Goal: Information Seeking & Learning: Learn about a topic

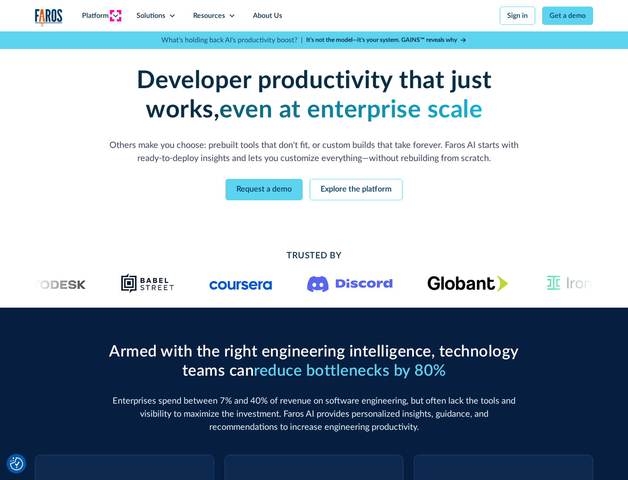
click at [115, 16] on icon at bounding box center [115, 15] width 7 height 7
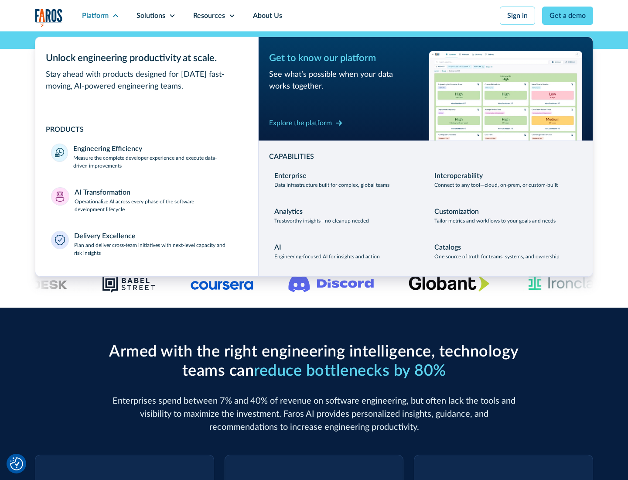
click at [158, 161] on p "Measure the complete developer experience and execute data-driven improvements" at bounding box center [157, 162] width 169 height 16
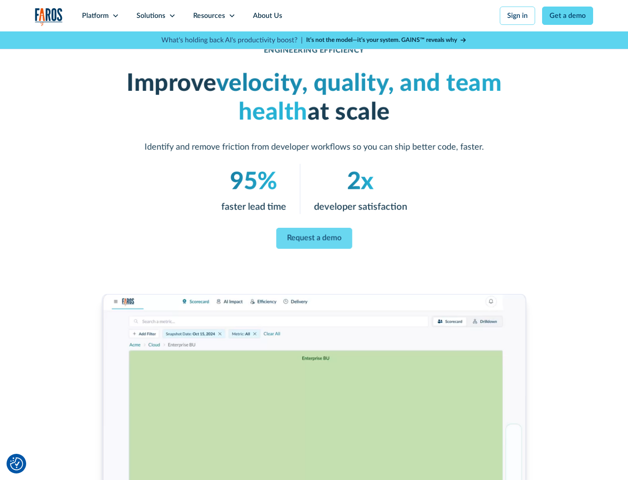
click at [314, 238] on link "Request a demo" at bounding box center [314, 238] width 76 height 21
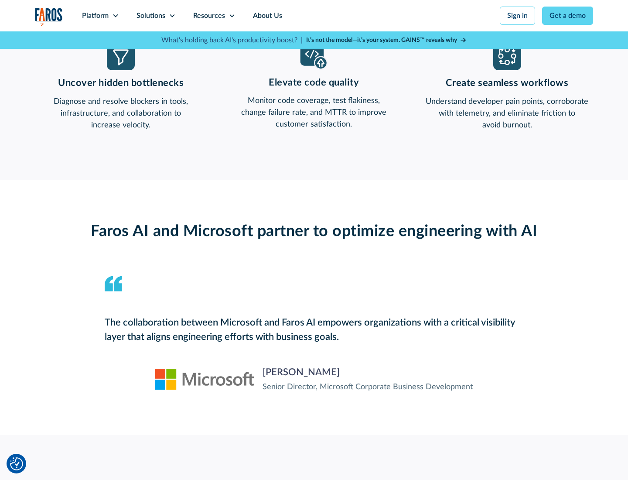
click at [115, 16] on icon at bounding box center [115, 15] width 7 height 7
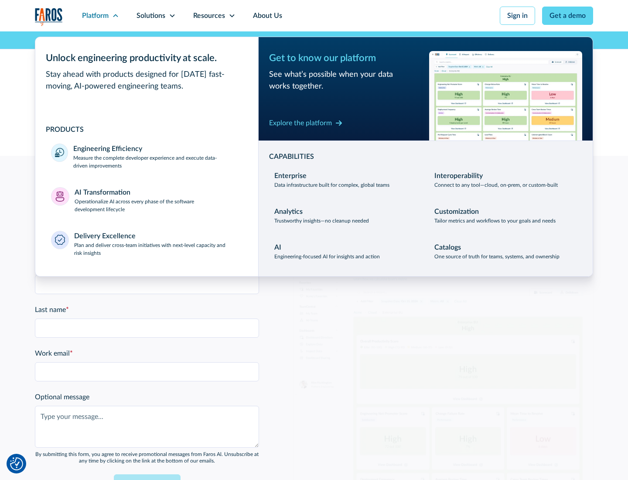
scroll to position [1914, 0]
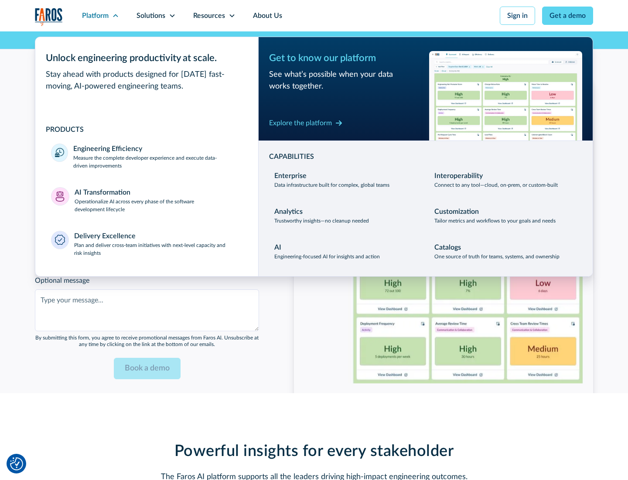
click at [158, 200] on p "Operationalize AI across every phase of the software development lifecycle" at bounding box center [159, 206] width 168 height 16
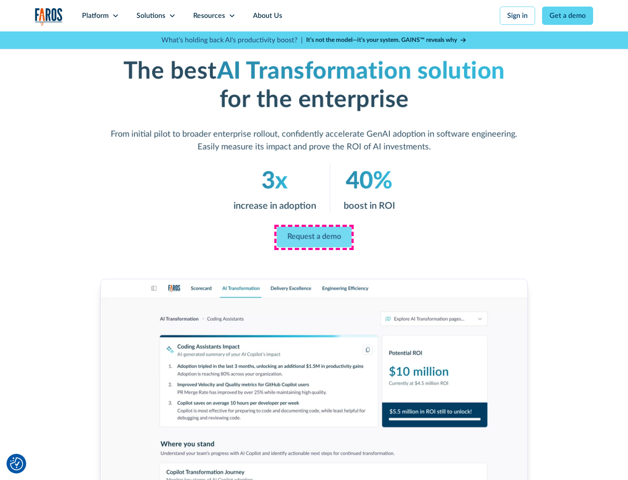
click at [314, 237] on link "Request a demo" at bounding box center [314, 237] width 75 height 21
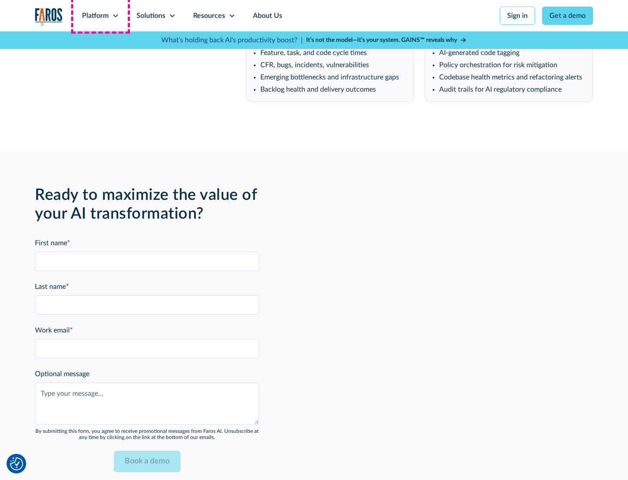
click at [100, 16] on div "Platform" at bounding box center [95, 15] width 27 height 10
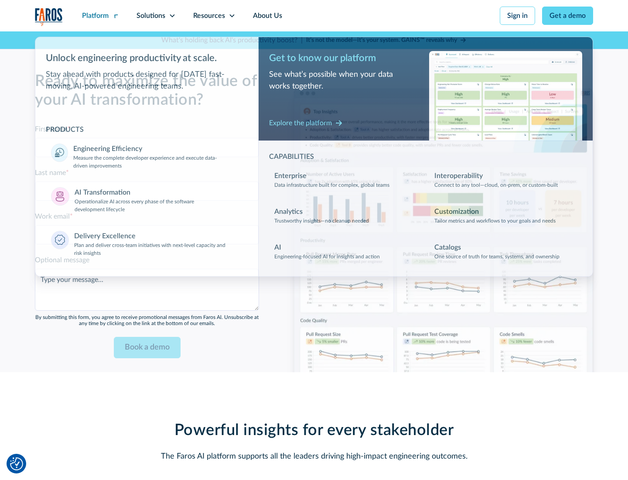
scroll to position [2124, 0]
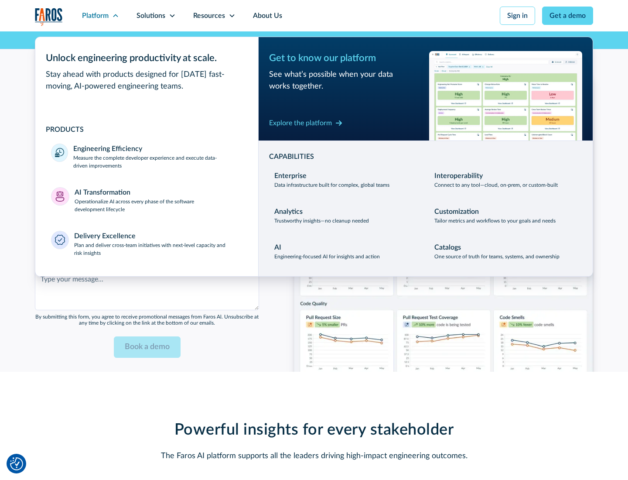
click at [301, 123] on div "Explore the platform" at bounding box center [300, 123] width 63 height 10
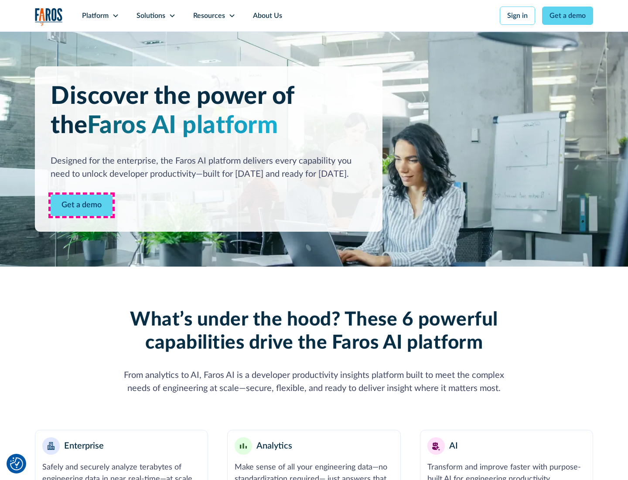
click at [82, 205] on link "Get a demo" at bounding box center [82, 205] width 62 height 21
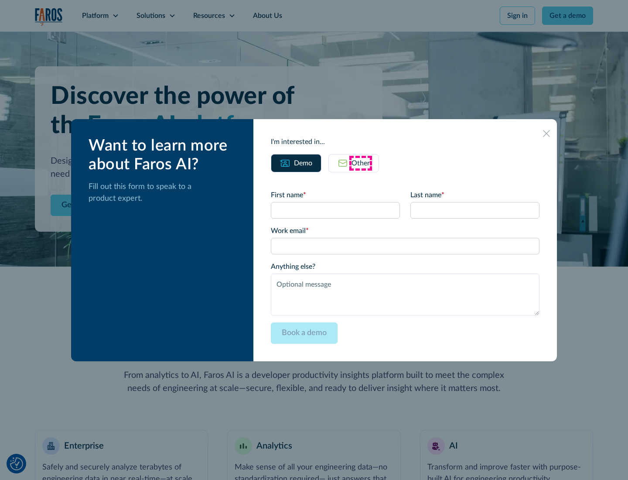
click at [361, 163] on div "Other" at bounding box center [361, 163] width 18 height 10
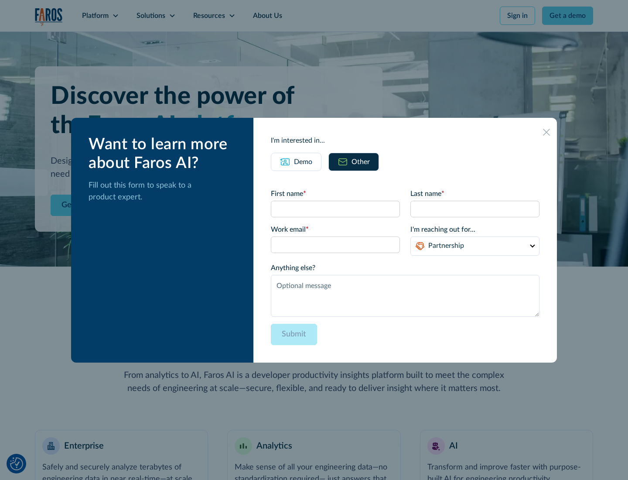
click at [303, 161] on div "Demo" at bounding box center [303, 162] width 18 height 10
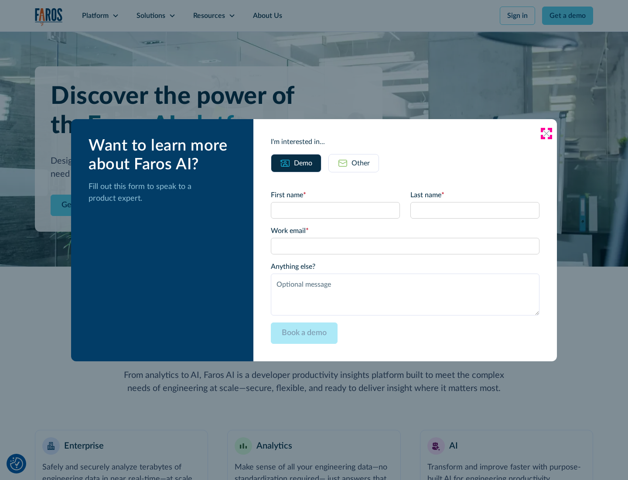
click at [547, 133] on icon at bounding box center [546, 133] width 7 height 7
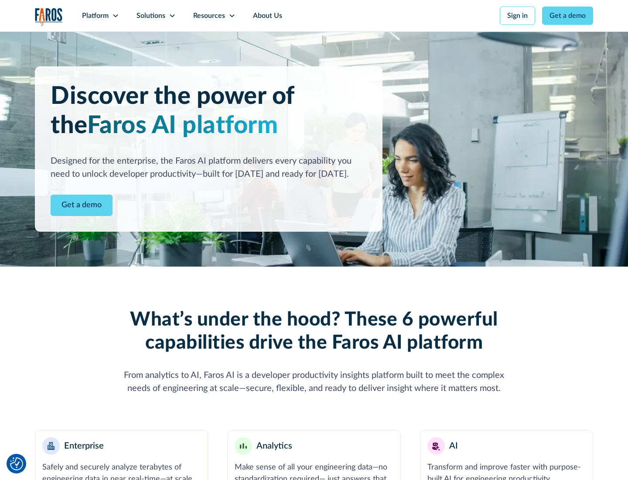
click at [115, 16] on icon at bounding box center [115, 15] width 7 height 7
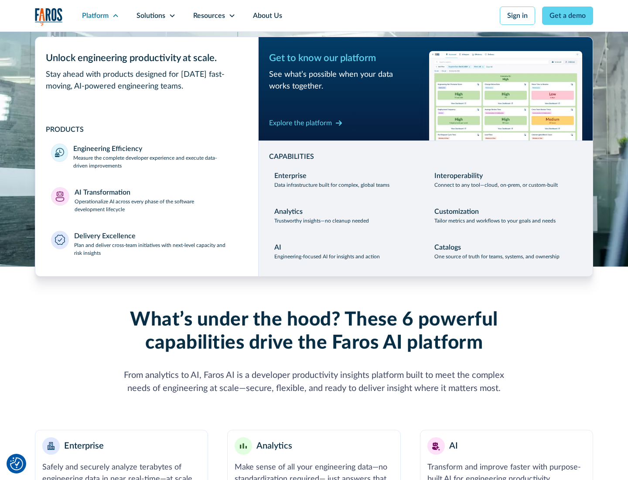
click at [158, 249] on p "Plan and deliver cross-team initiatives with next-level capacity and risk insig…" at bounding box center [158, 249] width 169 height 16
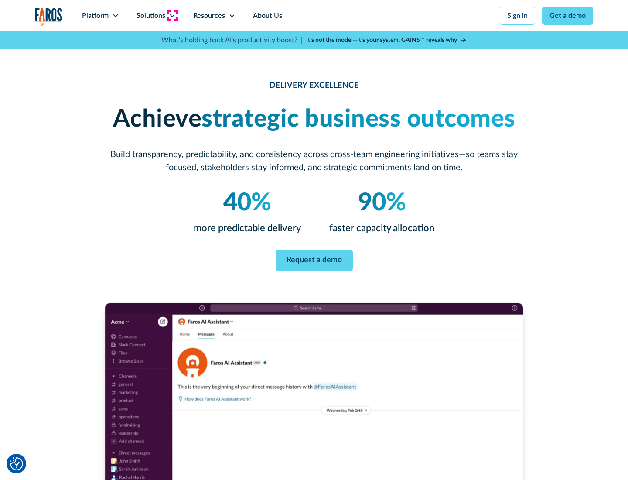
click at [172, 16] on icon at bounding box center [172, 15] width 7 height 7
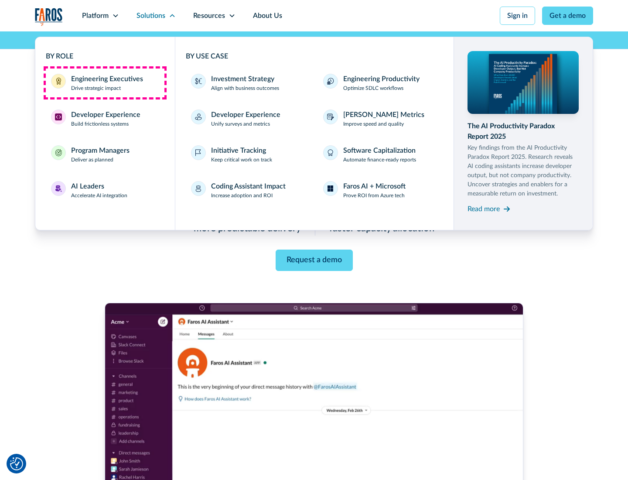
click at [105, 83] on div "Engineering Executives" at bounding box center [107, 79] width 72 height 10
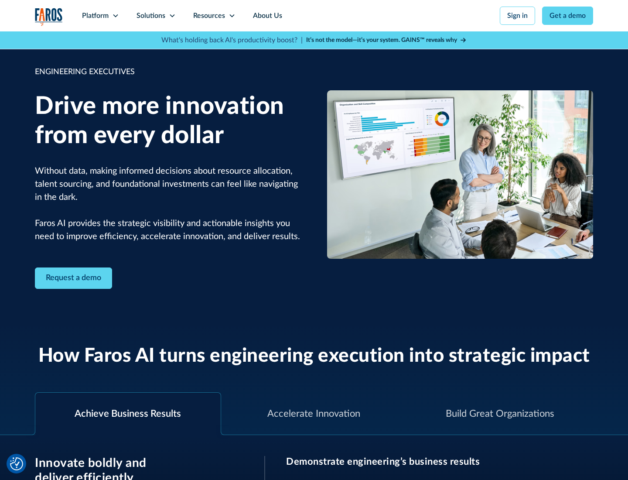
click at [172, 16] on icon at bounding box center [172, 15] width 7 height 7
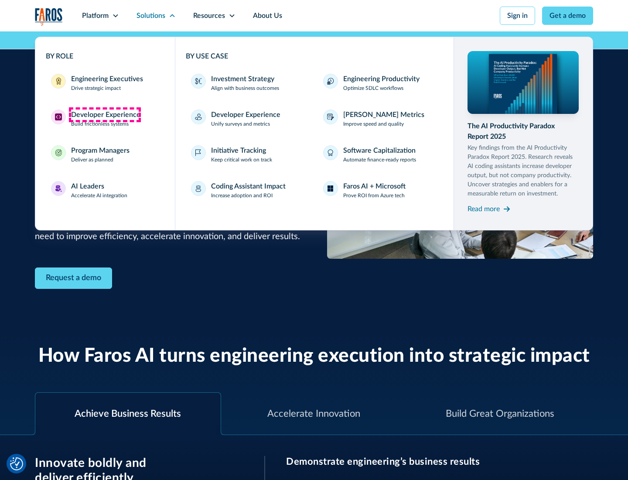
click at [105, 115] on div "Developer Experience" at bounding box center [105, 115] width 69 height 10
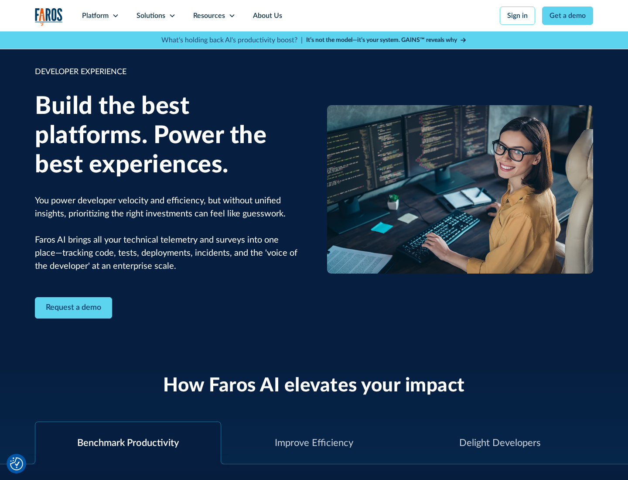
click at [156, 16] on div "Solutions" at bounding box center [151, 15] width 29 height 10
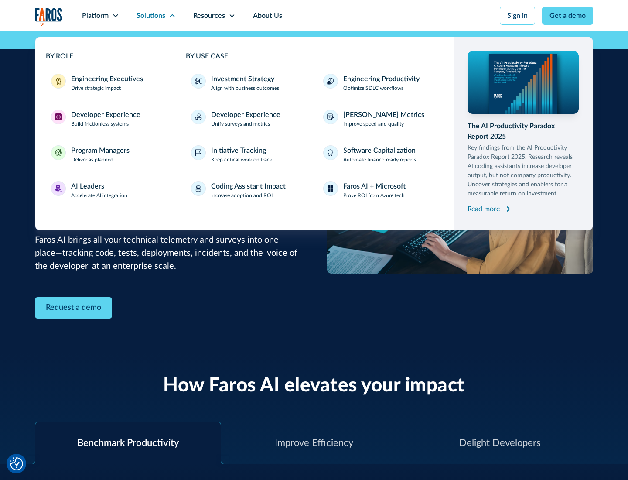
click at [100, 154] on div "Program Managers" at bounding box center [100, 150] width 58 height 10
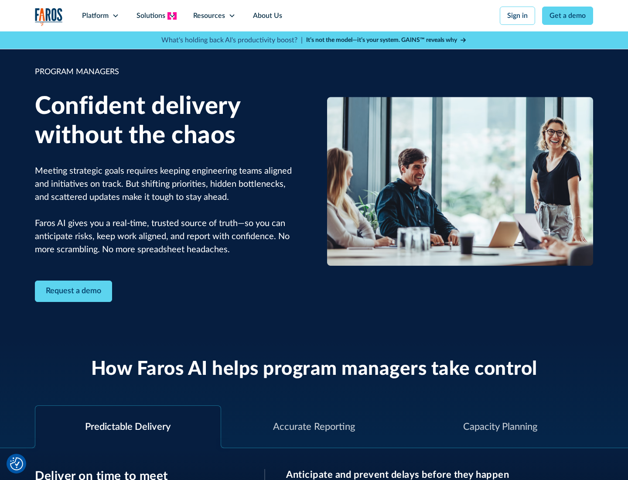
click at [172, 16] on icon at bounding box center [172, 15] width 7 height 7
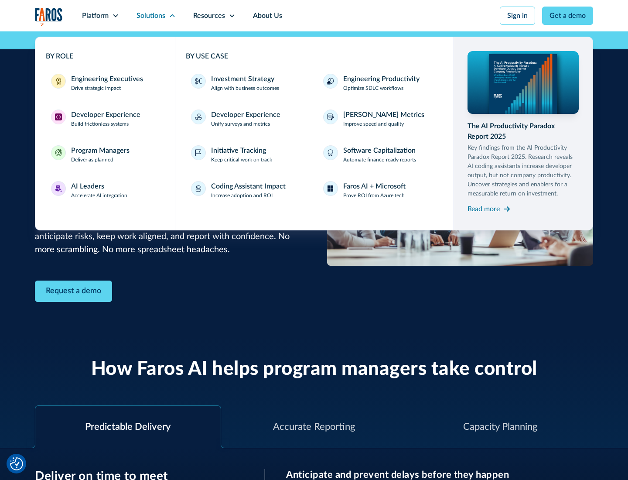
click at [99, 190] on div "AI Leaders" at bounding box center [87, 186] width 33 height 10
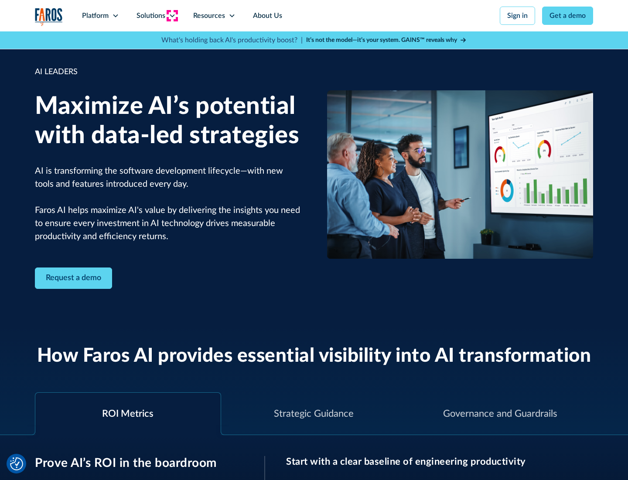
click at [172, 16] on icon at bounding box center [172, 15] width 7 height 7
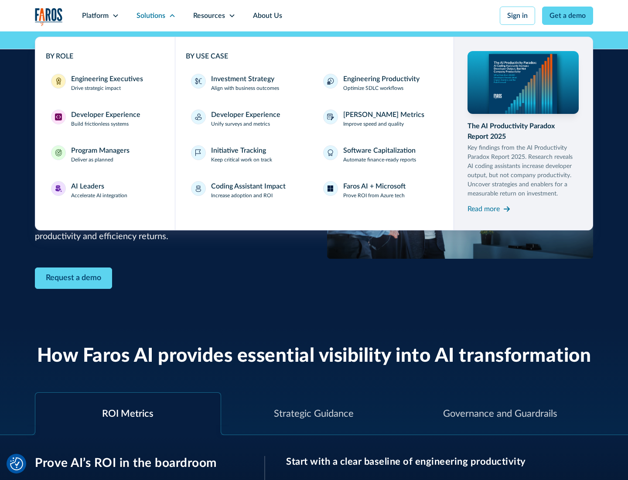
click at [242, 79] on div "Investment Strategy" at bounding box center [242, 79] width 63 height 10
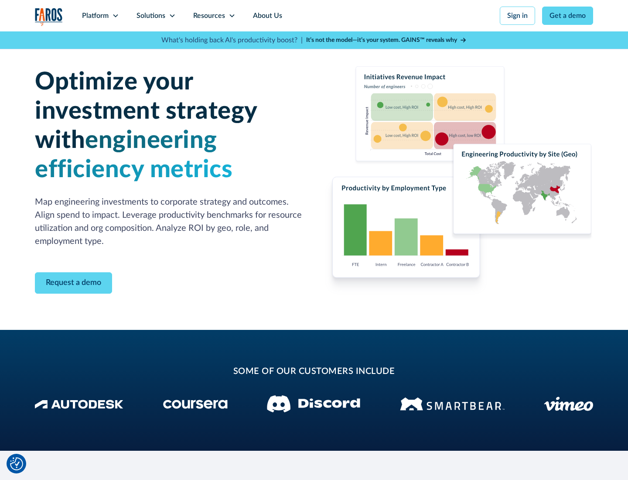
click at [172, 16] on icon at bounding box center [172, 15] width 7 height 7
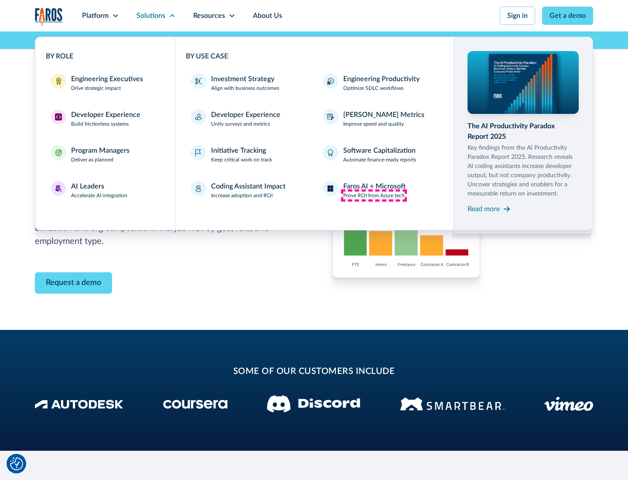
click at [374, 196] on p "Prove ROI from Azure tech" at bounding box center [374, 196] width 62 height 8
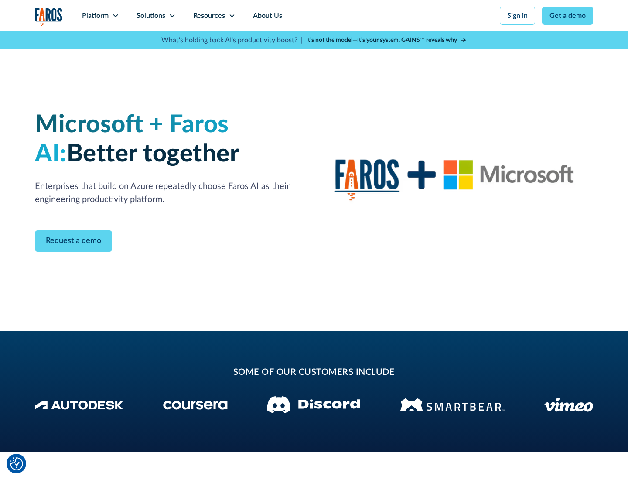
click at [172, 16] on icon at bounding box center [172, 15] width 7 height 7
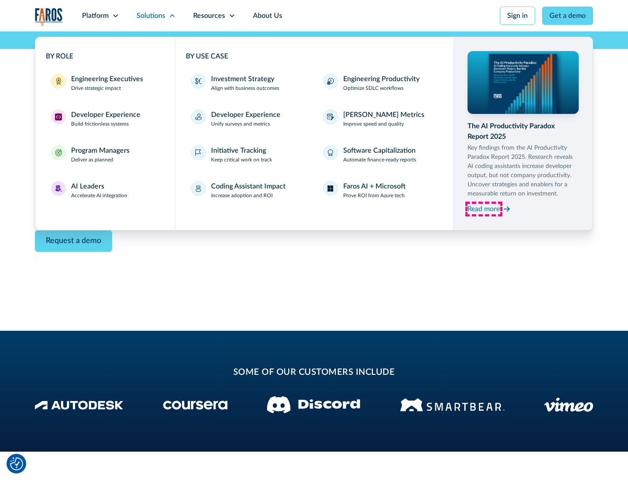
click at [484, 209] on div "Read more" at bounding box center [484, 209] width 32 height 10
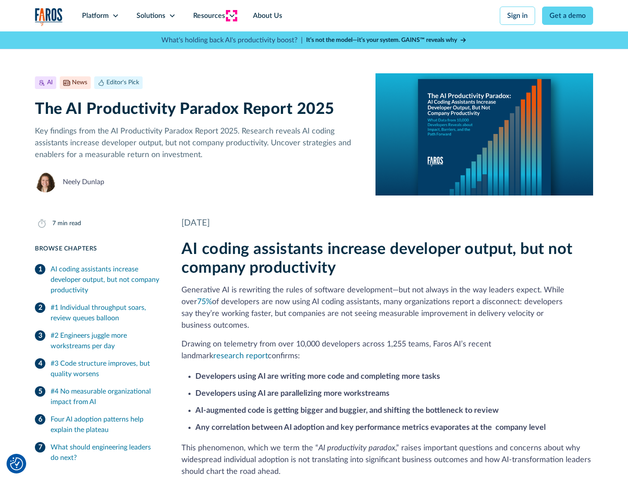
click at [231, 16] on icon at bounding box center [232, 15] width 7 height 7
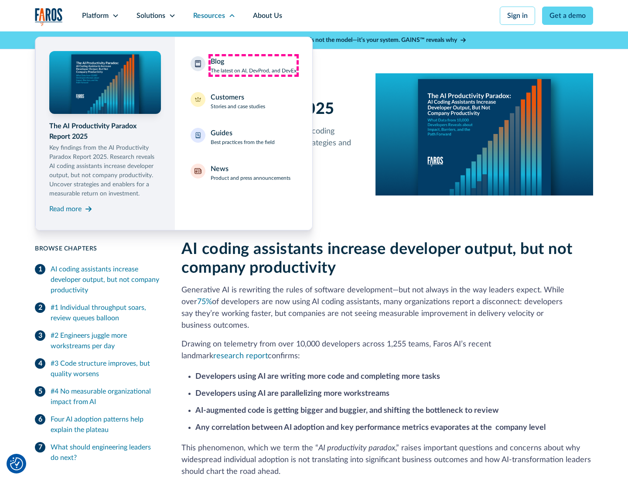
click at [254, 65] on div "Blog The latest on AI, DevProd, and DevEx" at bounding box center [254, 65] width 86 height 18
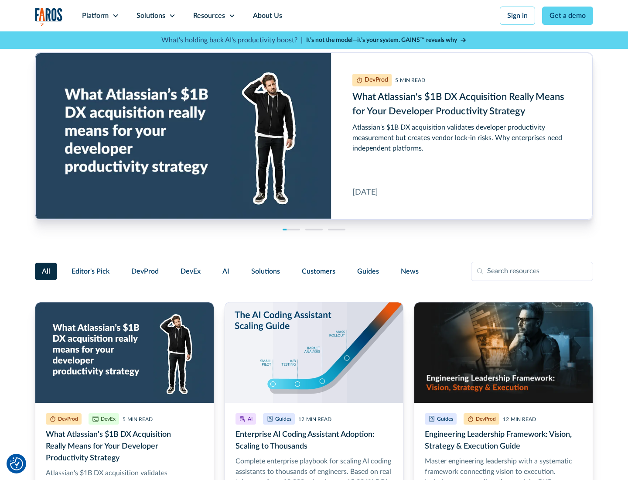
click at [568, 16] on link "Get a demo" at bounding box center [567, 16] width 51 height 18
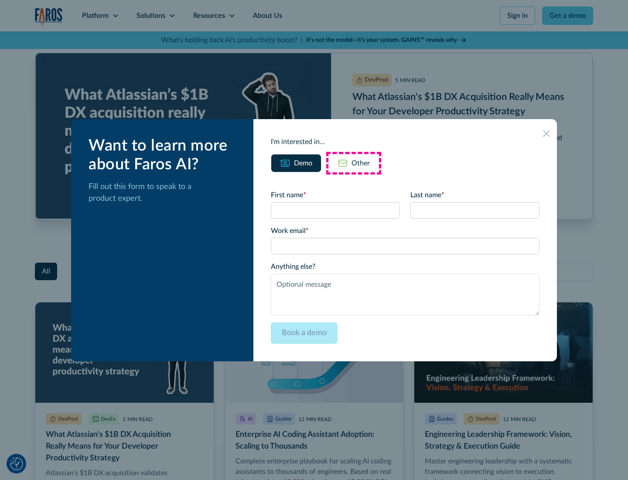
click at [354, 163] on div "Other" at bounding box center [361, 163] width 18 height 10
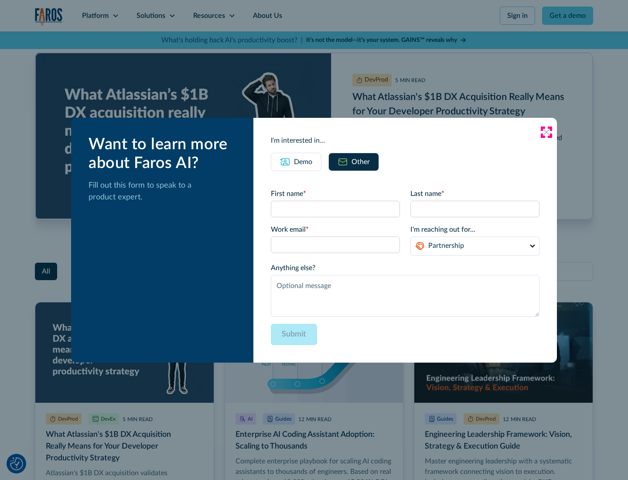
click at [547, 132] on icon at bounding box center [546, 132] width 7 height 7
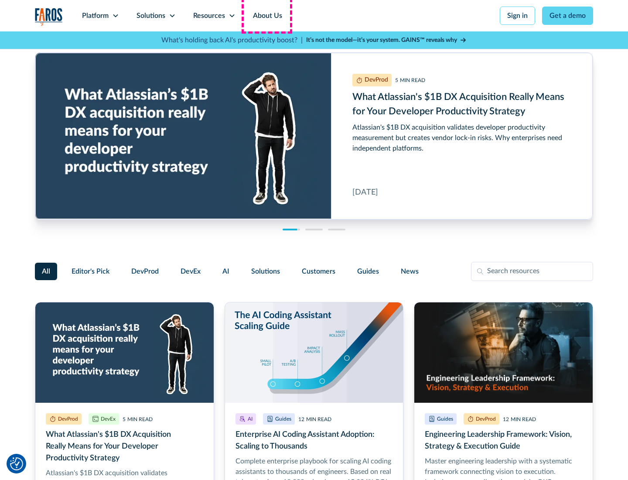
click at [267, 16] on link "About Us" at bounding box center [267, 15] width 47 height 31
